Goal: Use online tool/utility

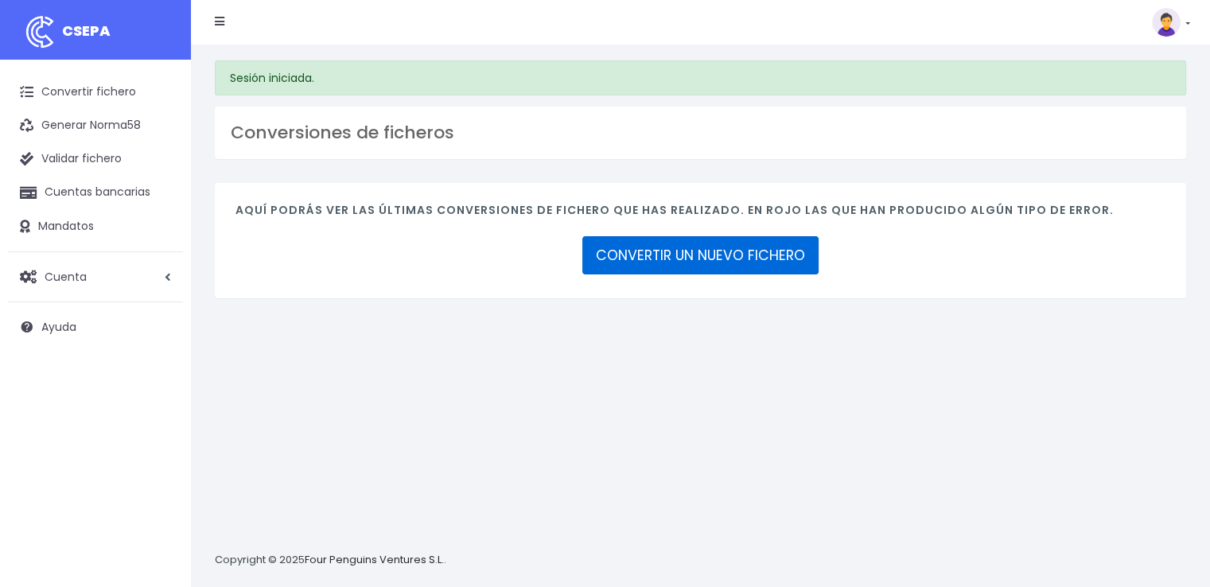
click at [750, 254] on link "CONVERTIR UN NUEVO FICHERO" at bounding box center [700, 255] width 236 height 38
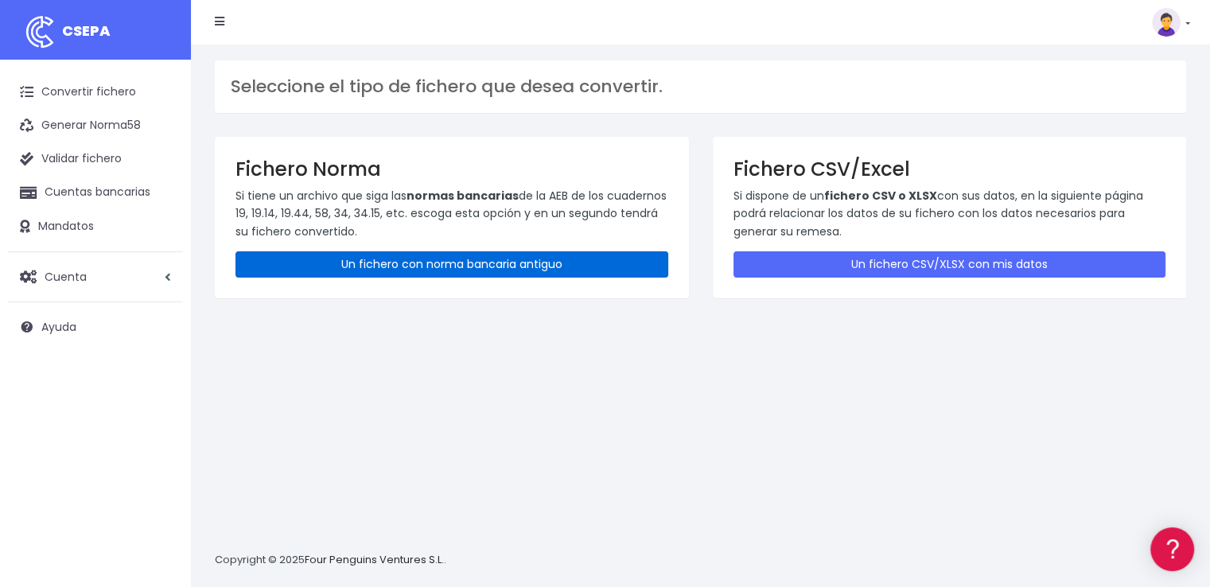
drag, startPoint x: 469, startPoint y: 266, endPoint x: 503, endPoint y: 272, distance: 33.9
click at [469, 266] on link "Un fichero con norma bancaria antiguo" at bounding box center [451, 264] width 433 height 26
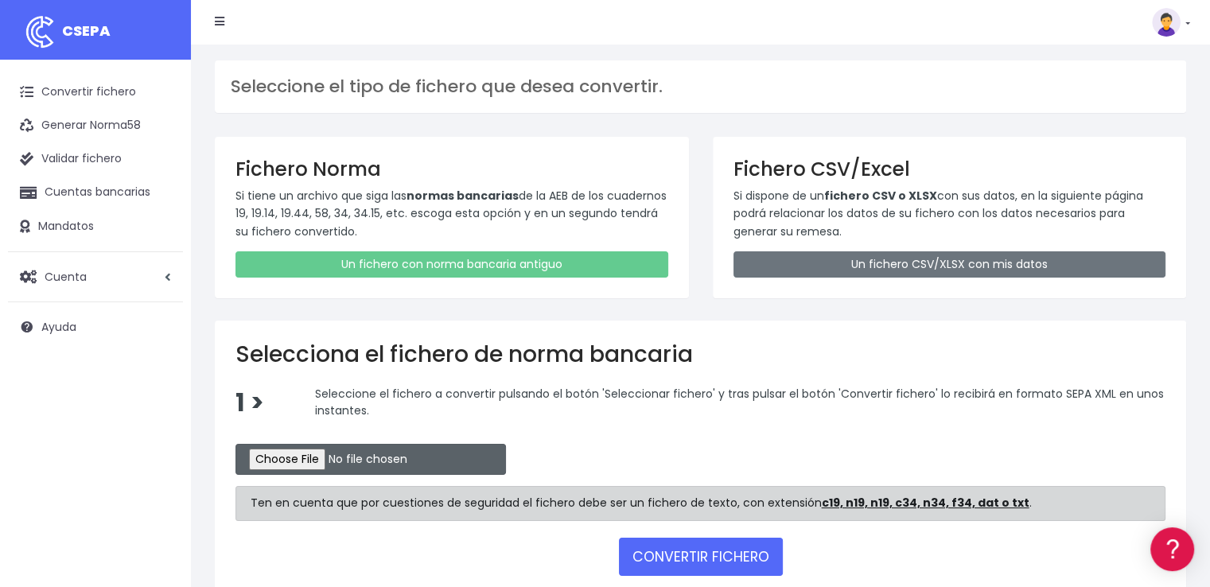
click at [323, 461] on input "file" at bounding box center [370, 459] width 270 height 31
type input "C:\fakepath\REMESA BK 25 09 2025.N19"
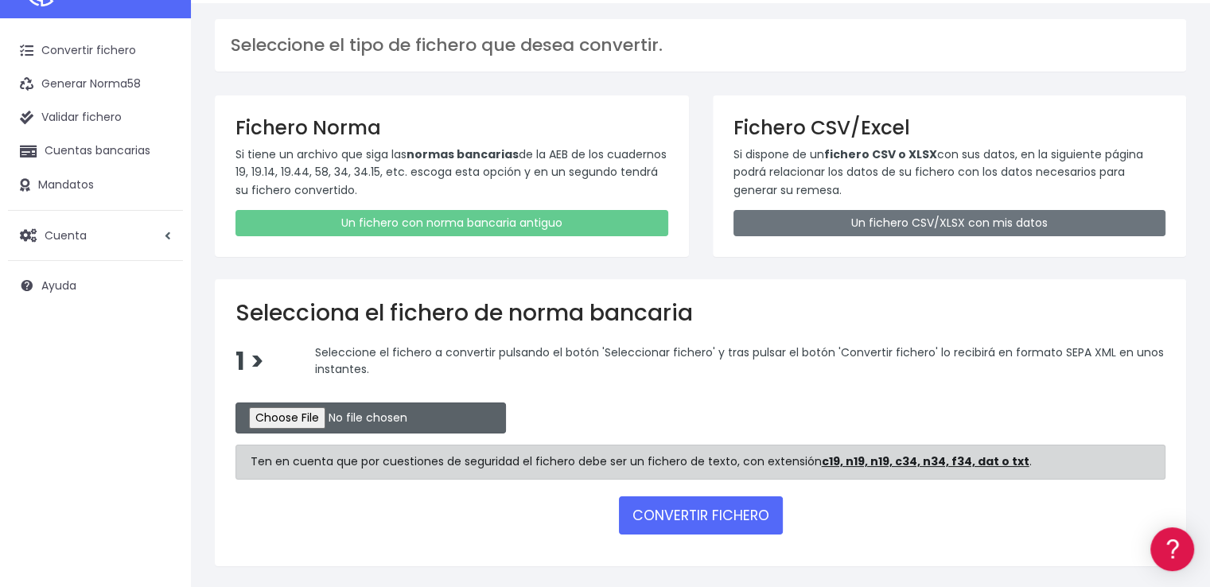
scroll to position [87, 0]
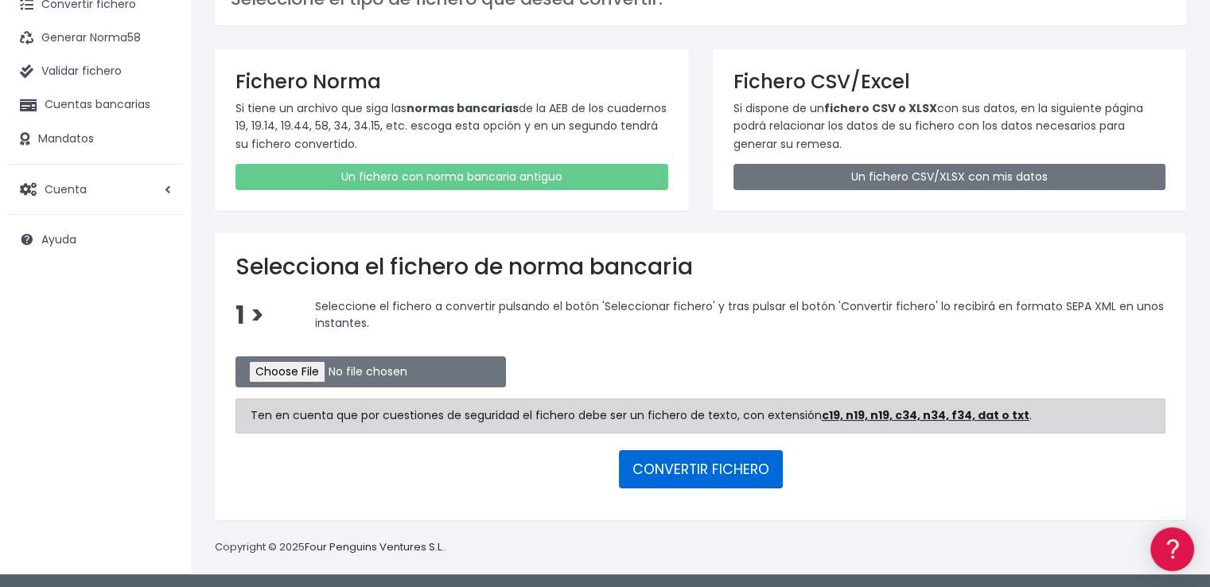
click at [764, 473] on button "CONVERTIR FICHERO" at bounding box center [701, 469] width 164 height 38
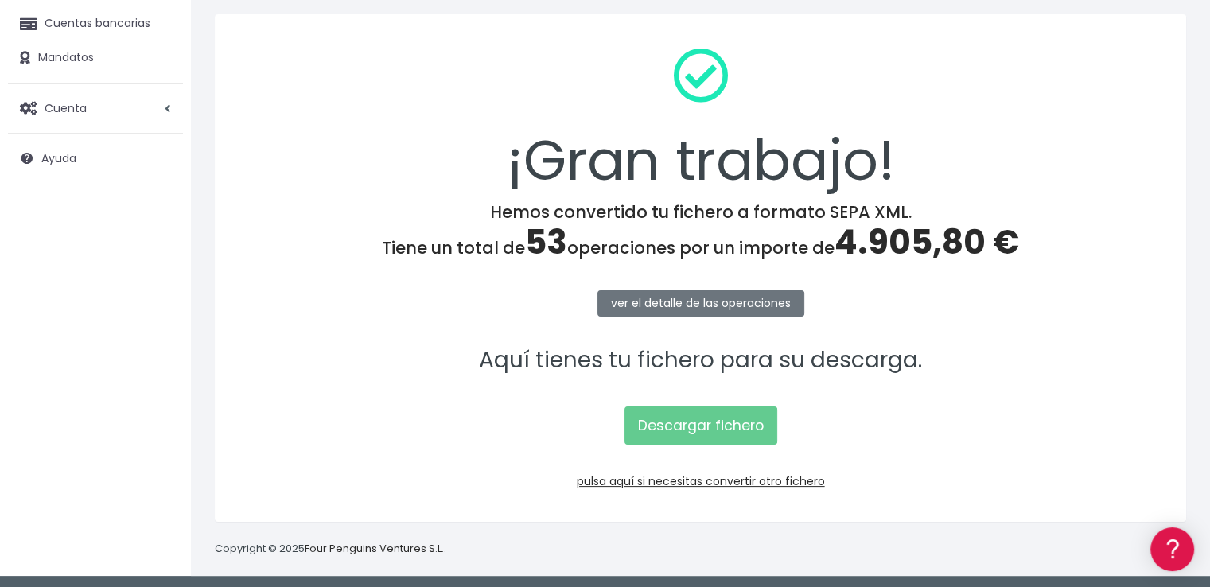
scroll to position [172, 0]
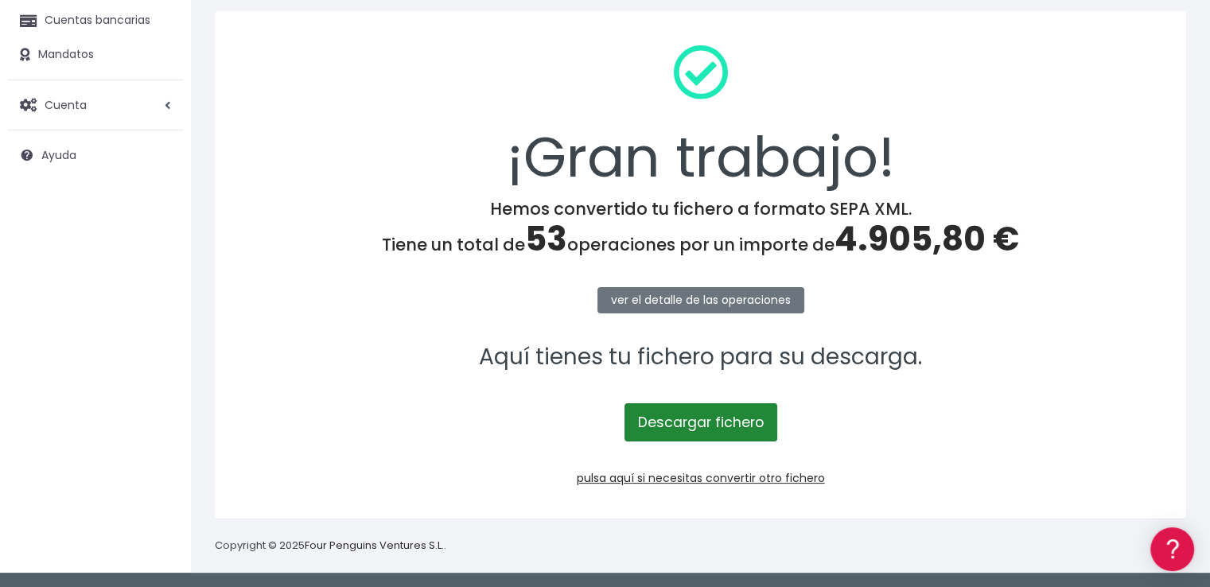
click at [735, 424] on link "Descargar fichero" at bounding box center [700, 422] width 153 height 38
